Goal: Task Accomplishment & Management: Use online tool/utility

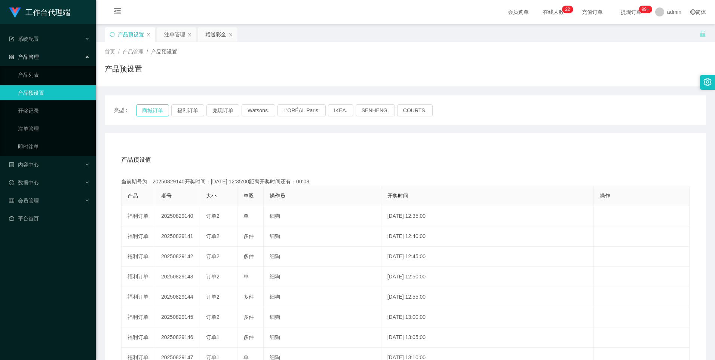
click at [153, 110] on button "商城订单" at bounding box center [152, 110] width 33 height 12
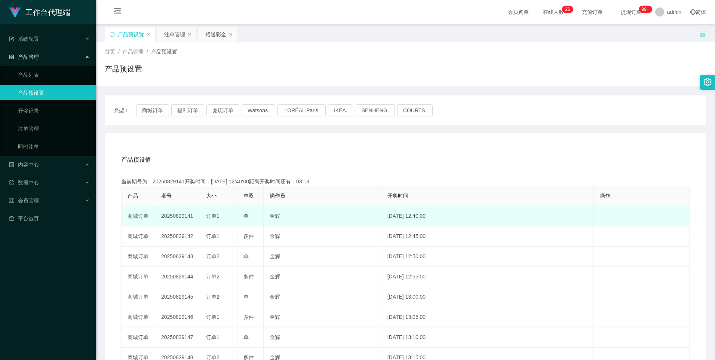
click at [170, 216] on td "20250829141" at bounding box center [177, 216] width 45 height 20
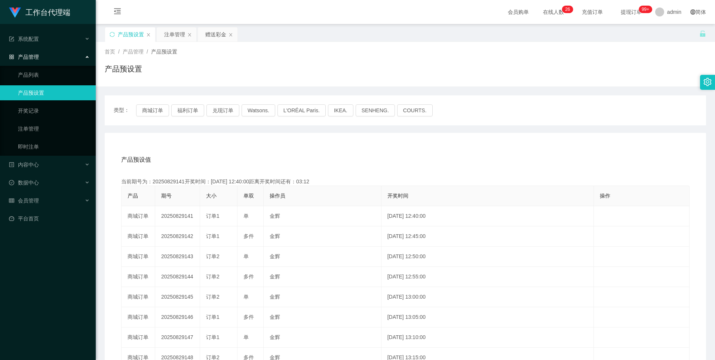
copy td "20250829141"
click at [167, 113] on button "商城订单" at bounding box center [152, 110] width 33 height 12
click at [210, 33] on div "赠送彩金" at bounding box center [215, 34] width 21 height 14
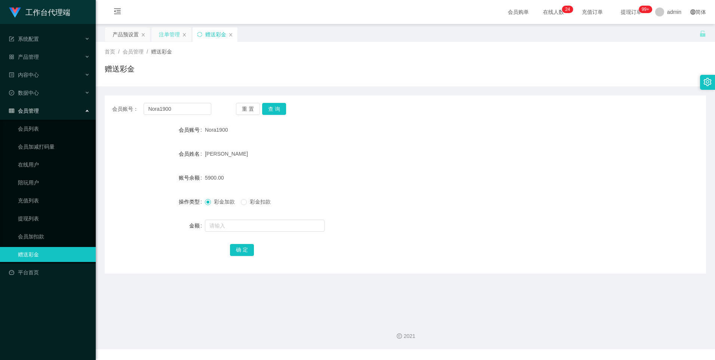
click at [180, 30] on div "注单管理" at bounding box center [171, 34] width 40 height 14
click at [167, 36] on div "注单管理" at bounding box center [169, 34] width 21 height 14
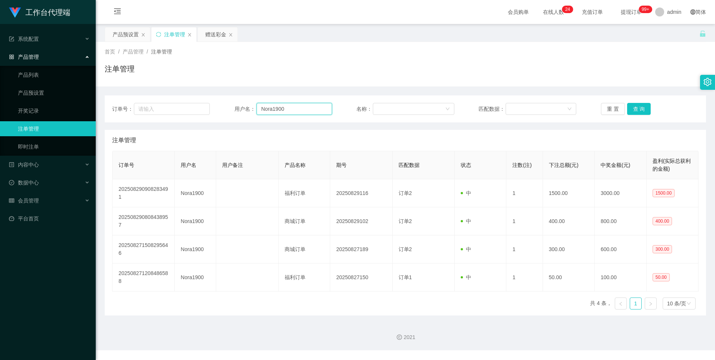
click at [298, 108] on input "Nora1900" at bounding box center [294, 109] width 76 height 12
paste input "Yu870228"
type input "Yu870228"
click at [642, 107] on button "查 询" at bounding box center [639, 109] width 24 height 12
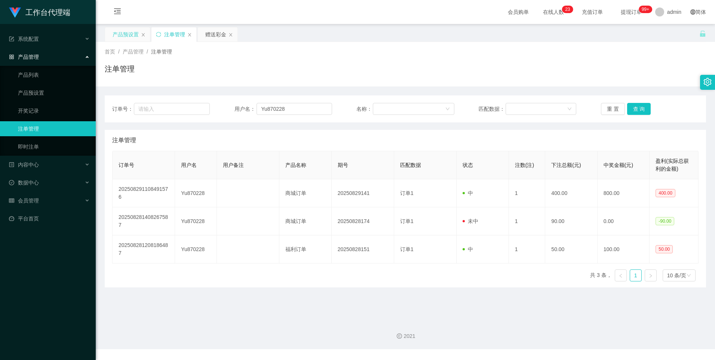
click at [118, 33] on div "产品预设置" at bounding box center [126, 34] width 26 height 14
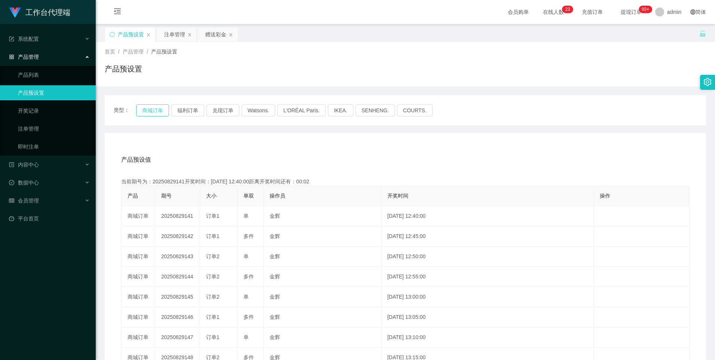
click at [154, 107] on button "商城订单" at bounding box center [152, 110] width 33 height 12
click at [178, 36] on div "注单管理" at bounding box center [174, 34] width 21 height 14
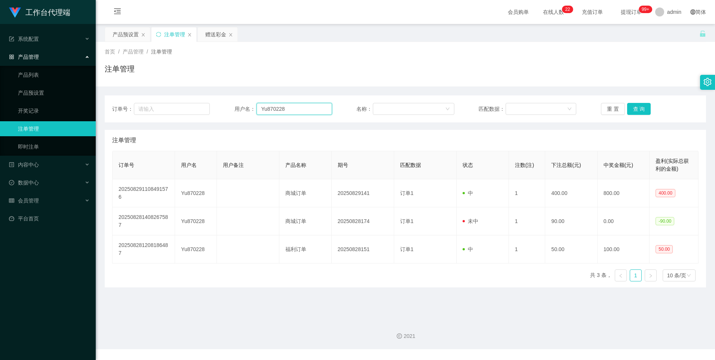
drag, startPoint x: 302, startPoint y: 109, endPoint x: 236, endPoint y: 107, distance: 65.4
click at [236, 107] on div "用户名： Yu870228" at bounding box center [283, 109] width 98 height 12
drag, startPoint x: 214, startPoint y: 34, endPoint x: 215, endPoint y: 41, distance: 6.8
click at [214, 34] on div "赠送彩金" at bounding box center [215, 34] width 21 height 14
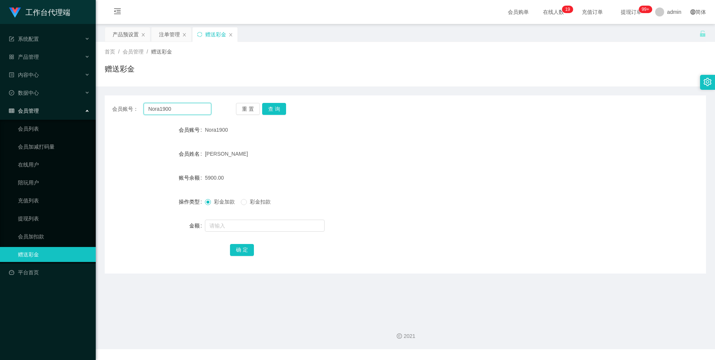
click at [189, 107] on input "Nora1900" at bounding box center [177, 109] width 67 height 12
paste input "Yu870228"
type input "Yu870228"
click at [277, 110] on button "查 询" at bounding box center [274, 109] width 24 height 12
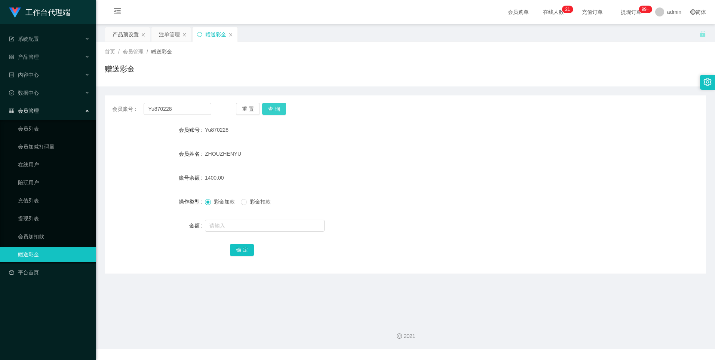
click at [275, 102] on div "会员账号： Yu870228 重 置 查 询 会员账号 Yu870228 会员姓名 [PERSON_NAME] 账号余额 1400.00 操作类型 彩金加款 …" at bounding box center [405, 184] width 601 height 178
click at [274, 108] on button "查 询" at bounding box center [274, 109] width 24 height 12
click at [271, 112] on button "查 询" at bounding box center [274, 109] width 24 height 12
click at [274, 110] on button "查 询" at bounding box center [274, 109] width 24 height 12
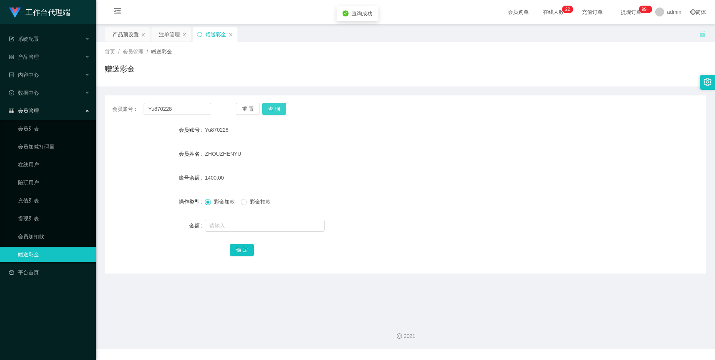
click at [274, 110] on button "查 询" at bounding box center [274, 109] width 24 height 12
click at [274, 110] on div "重 置 查 询" at bounding box center [285, 109] width 99 height 12
click at [274, 110] on button "查 询" at bounding box center [278, 109] width 32 height 12
click at [274, 110] on div "重 置 查 询" at bounding box center [285, 109] width 99 height 12
click at [274, 110] on button "查 询" at bounding box center [278, 109] width 32 height 12
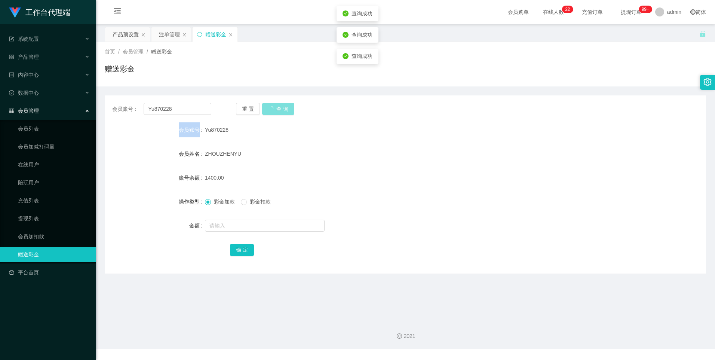
click at [274, 110] on div "重 置 查 询" at bounding box center [285, 109] width 99 height 12
click at [274, 110] on button "查 询" at bounding box center [278, 109] width 32 height 12
click at [274, 110] on div "重 置 查 询" at bounding box center [285, 109] width 99 height 12
click at [274, 110] on button "查 询" at bounding box center [278, 109] width 32 height 12
click at [275, 106] on button "查 询" at bounding box center [274, 109] width 24 height 12
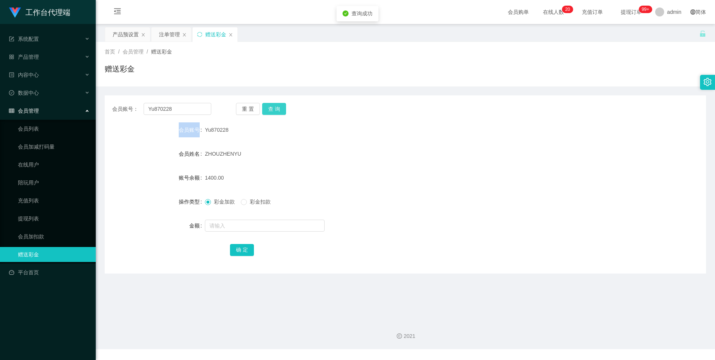
click at [275, 106] on button "查 询" at bounding box center [274, 109] width 24 height 12
click at [275, 106] on div "重 置 查 询" at bounding box center [285, 109] width 99 height 12
click at [275, 106] on button "查 询" at bounding box center [274, 109] width 24 height 12
click at [275, 106] on div "重 置 查 询" at bounding box center [285, 109] width 99 height 12
click at [275, 106] on button "查 询" at bounding box center [274, 109] width 24 height 12
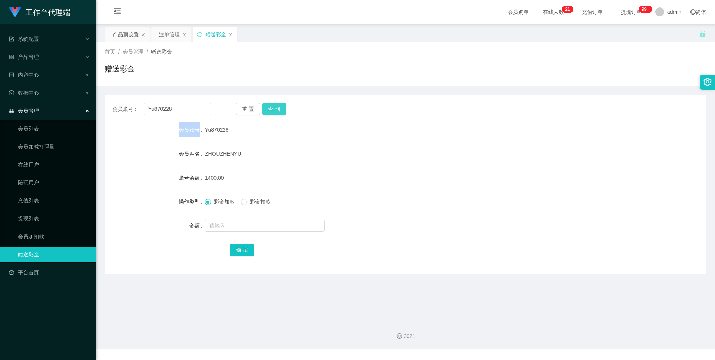
click at [272, 109] on button "查 询" at bounding box center [274, 109] width 24 height 12
click at [270, 107] on button "查 询" at bounding box center [274, 109] width 24 height 12
click at [280, 110] on button "查 询" at bounding box center [274, 109] width 24 height 12
click at [275, 111] on button "查 询" at bounding box center [274, 109] width 24 height 12
